Goal: Task Accomplishment & Management: Manage account settings

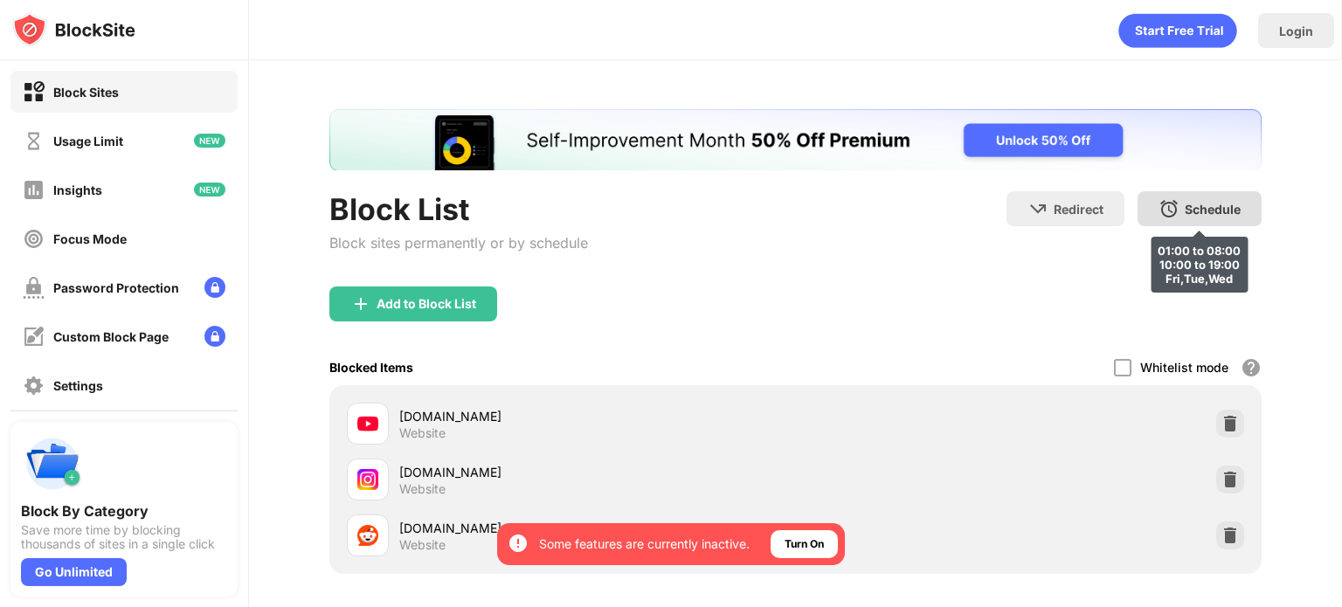
click at [1200, 205] on div "Schedule" at bounding box center [1213, 209] width 56 height 15
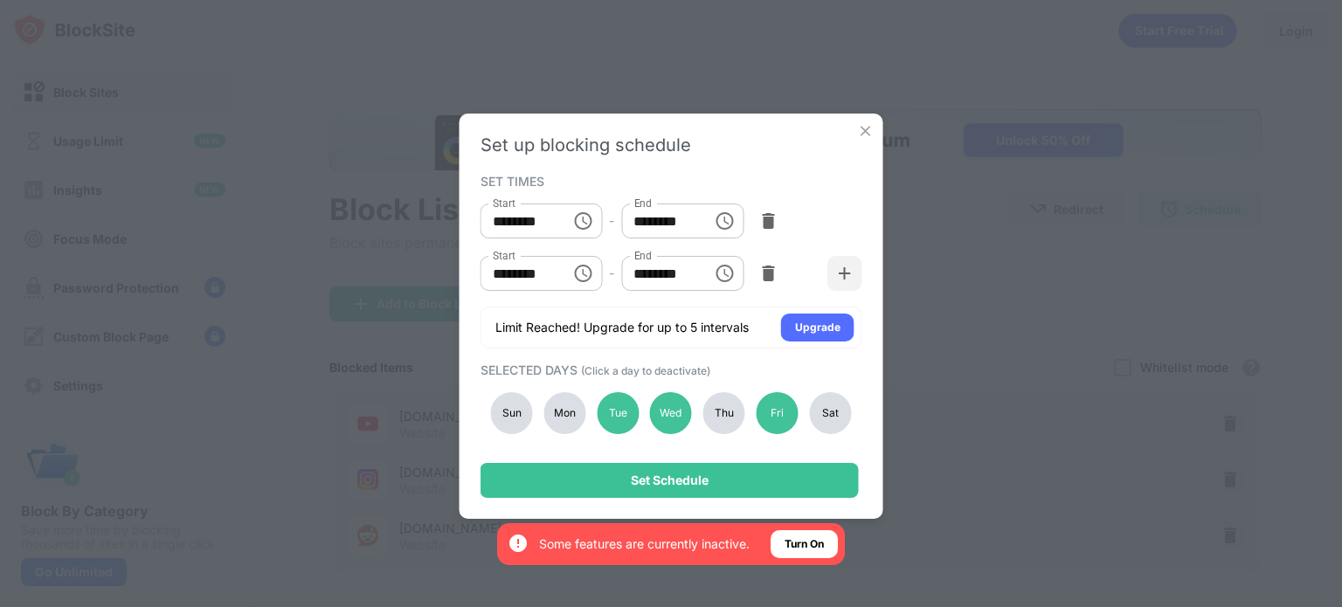
type input "********"
click at [610, 419] on div "Tue" at bounding box center [618, 413] width 42 height 42
click at [564, 416] on div "Mon" at bounding box center [565, 413] width 42 height 42
click at [718, 410] on div "Thu" at bounding box center [724, 413] width 42 height 42
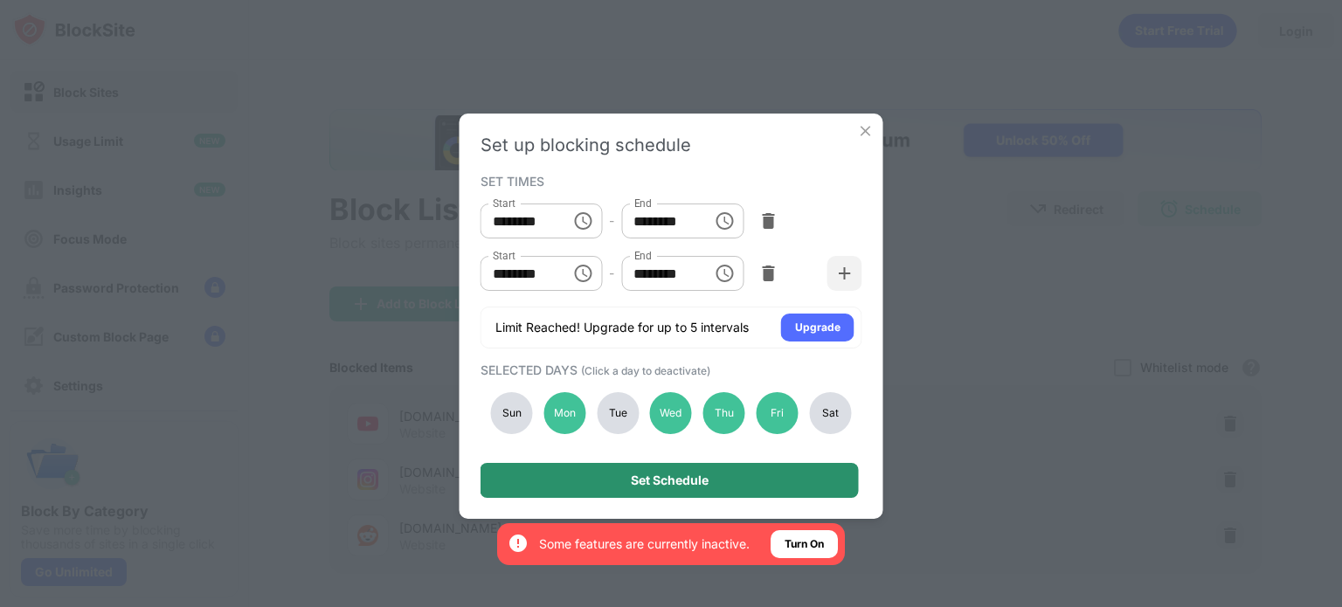
click at [715, 485] on div "Set Schedule" at bounding box center [670, 480] width 378 height 35
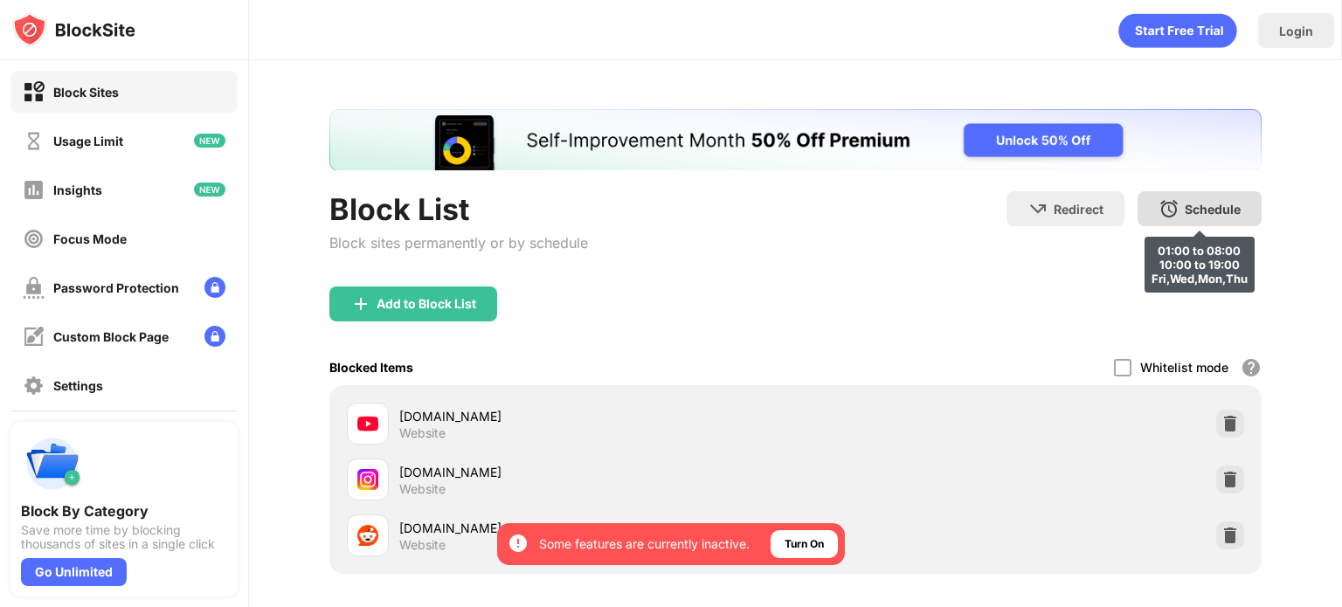
click at [1185, 206] on div "Schedule" at bounding box center [1213, 209] width 56 height 15
